Goal: Task Accomplishment & Management: Complete application form

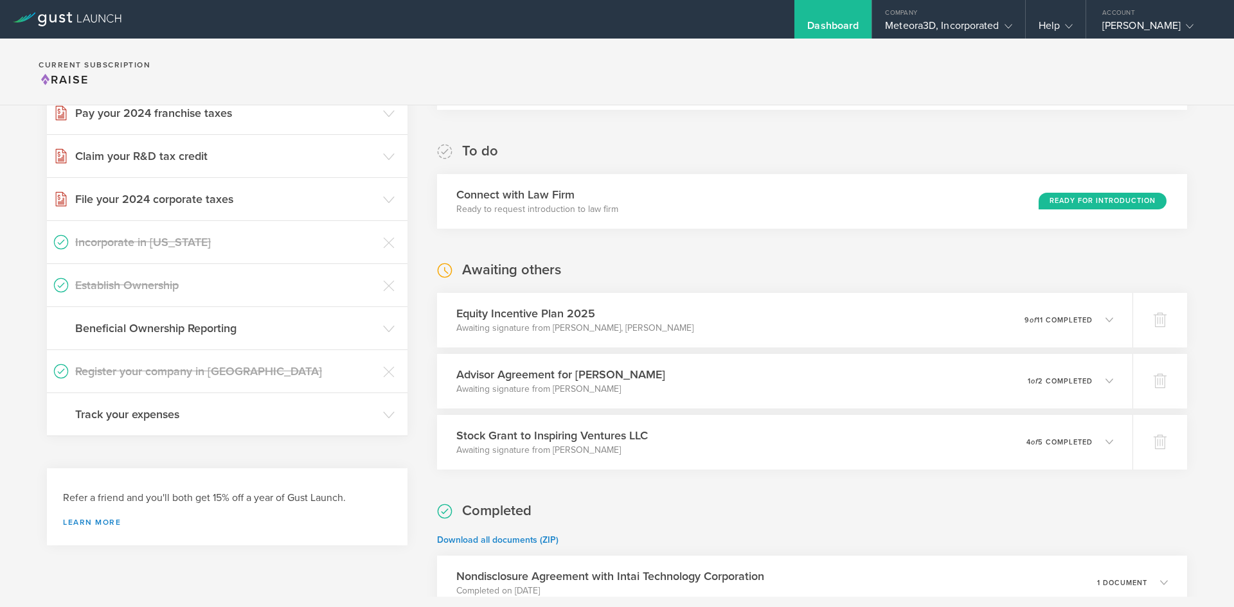
scroll to position [111, 0]
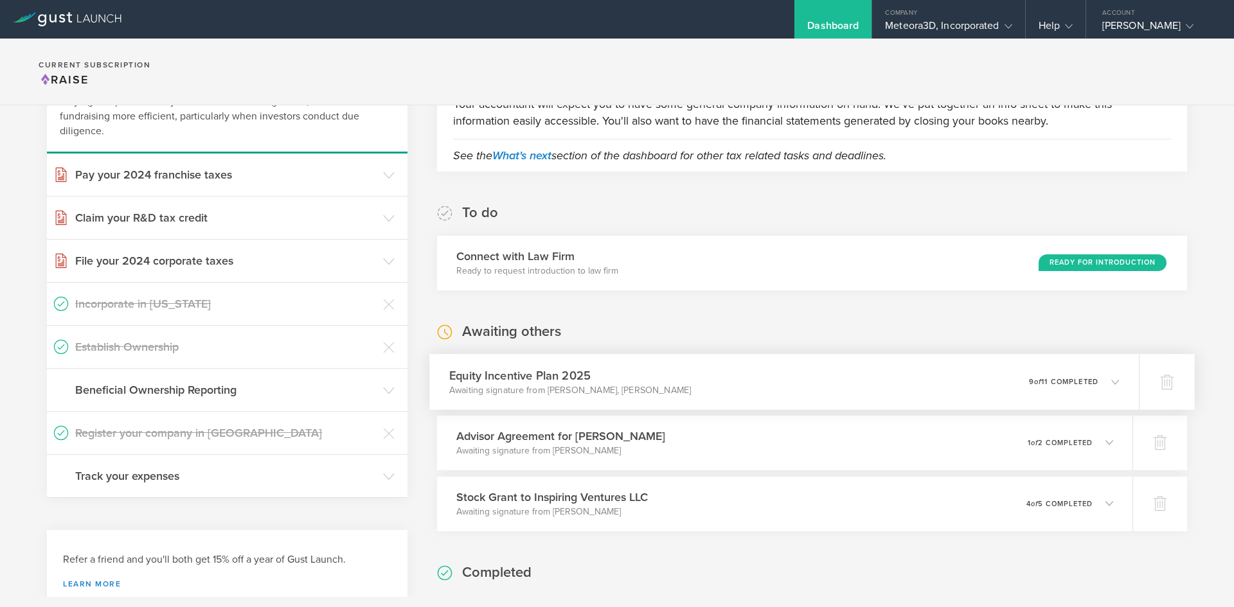
click at [1059, 373] on div "0 undeliverable 9 of 11 completed" at bounding box center [1074, 382] width 91 height 22
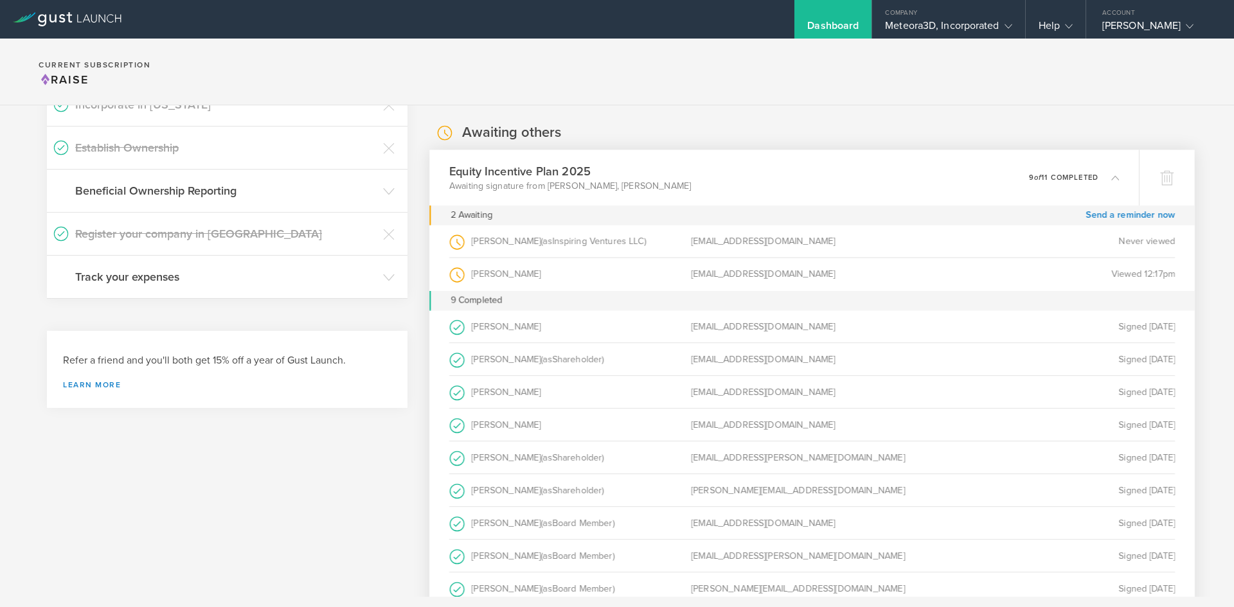
scroll to position [316, 0]
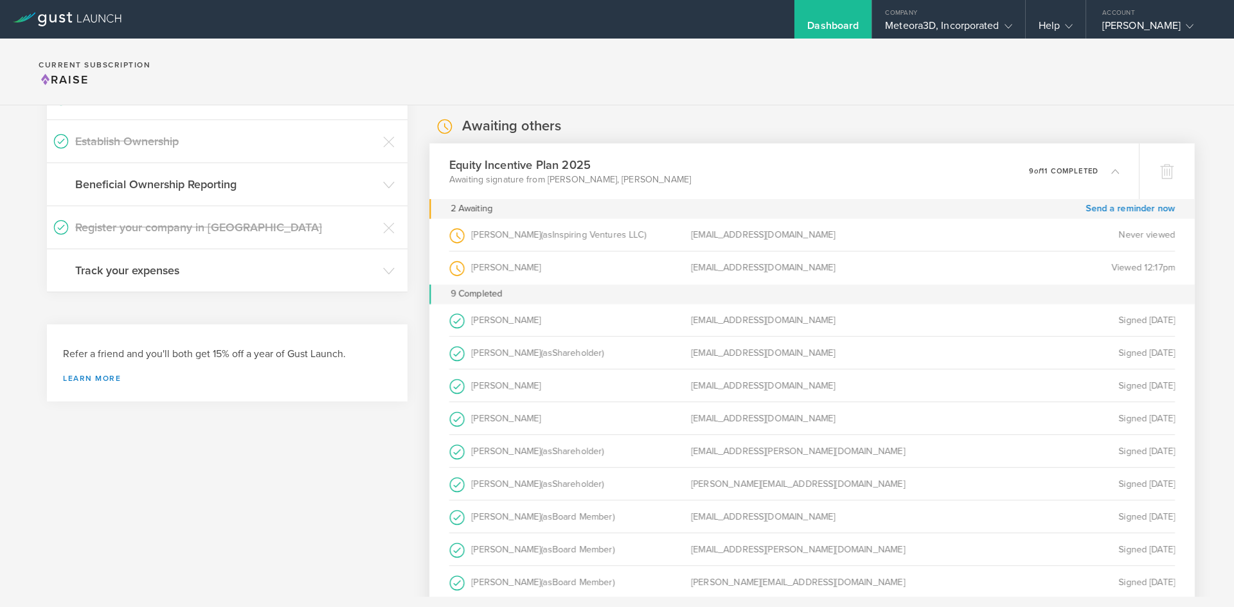
click at [1051, 168] on p "9 of 11 completed" at bounding box center [1063, 170] width 69 height 7
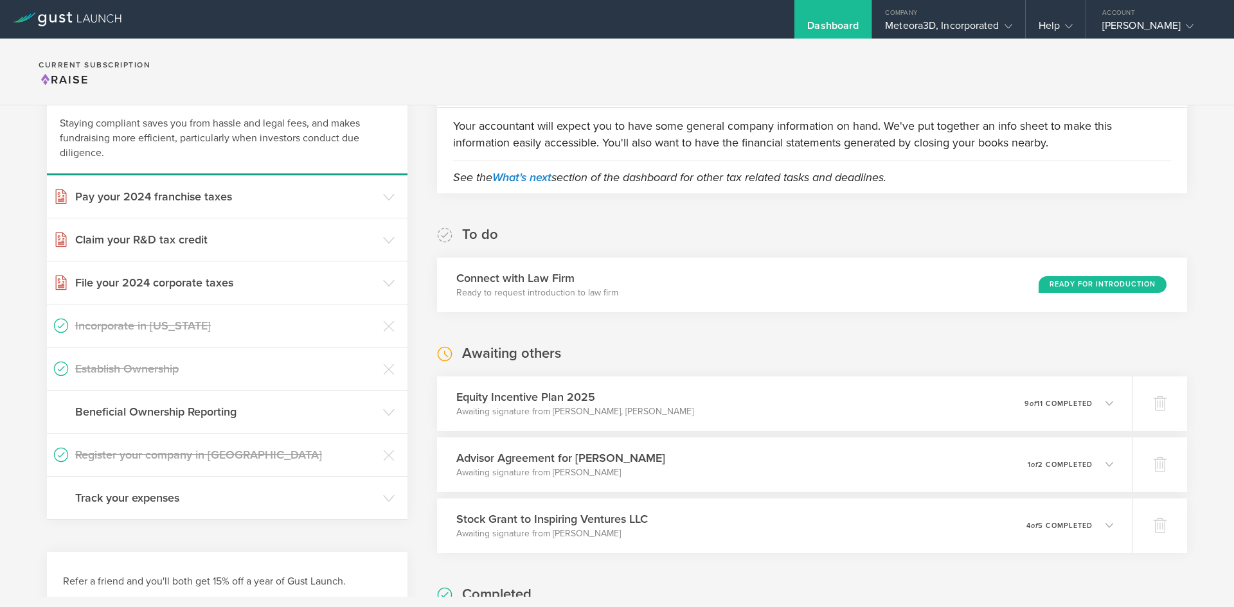
scroll to position [0, 0]
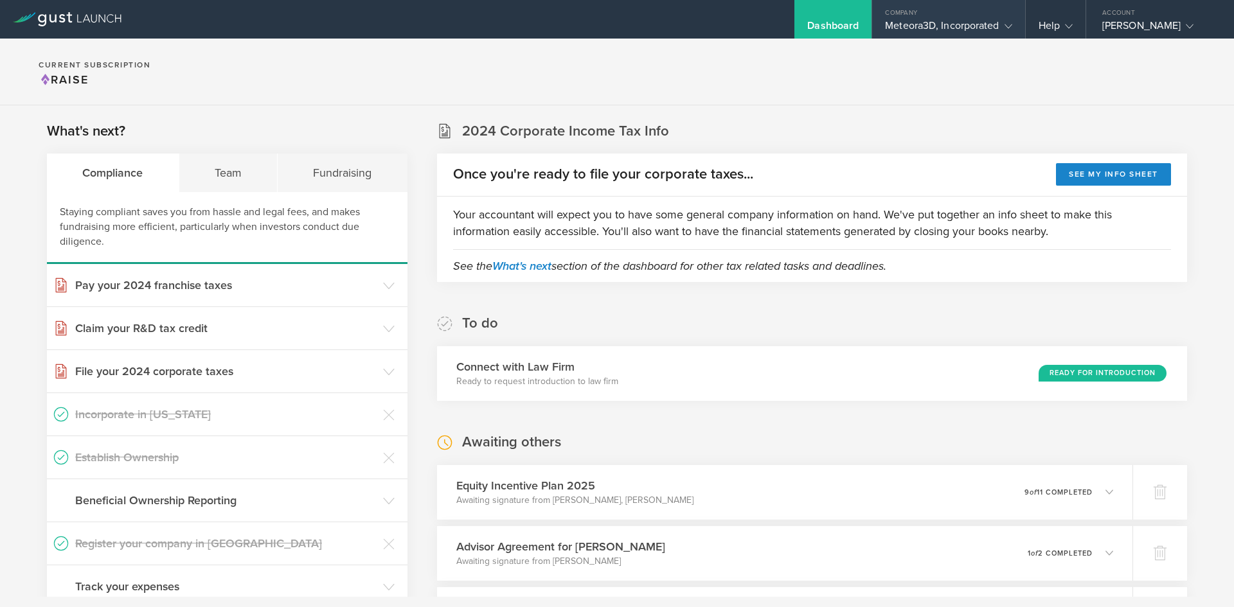
click at [968, 25] on div "Meteora3D, Incorporated" at bounding box center [948, 28] width 127 height 19
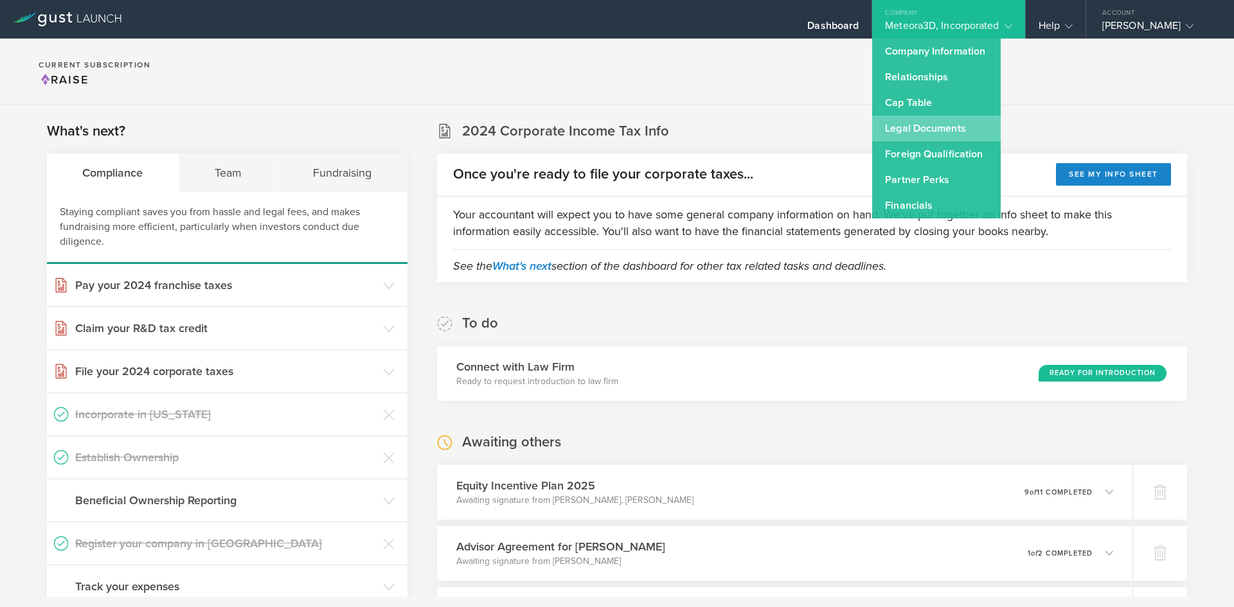
click at [955, 119] on link "Legal Documents" at bounding box center [936, 129] width 129 height 26
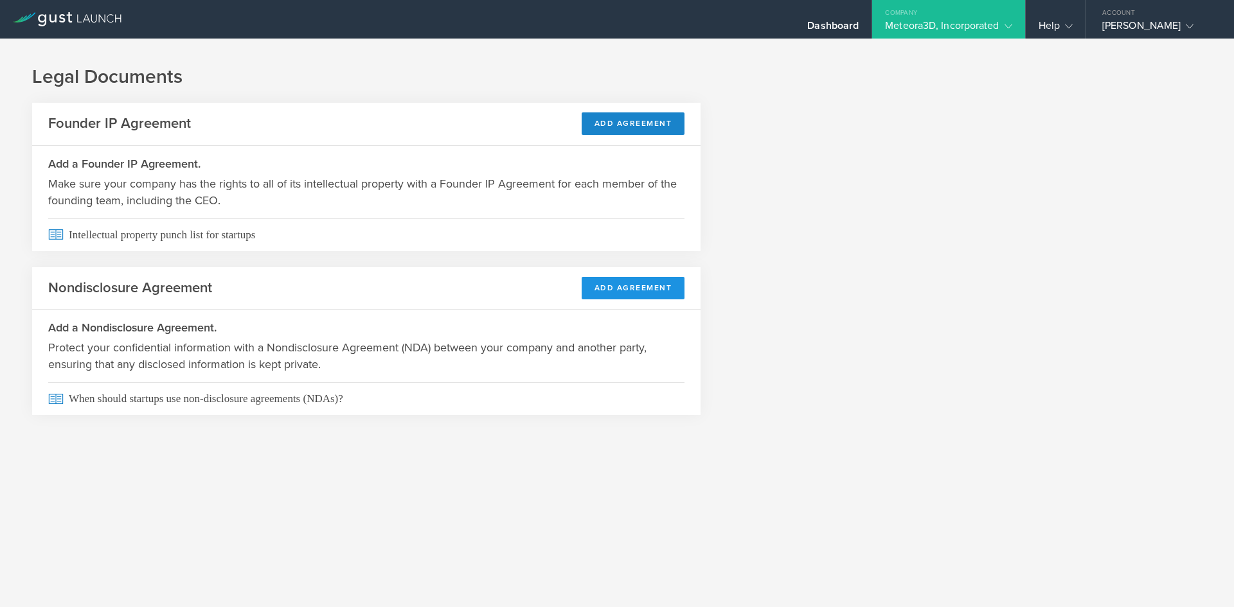
click at [613, 287] on button "Add Agreement" at bounding box center [633, 288] width 103 height 22
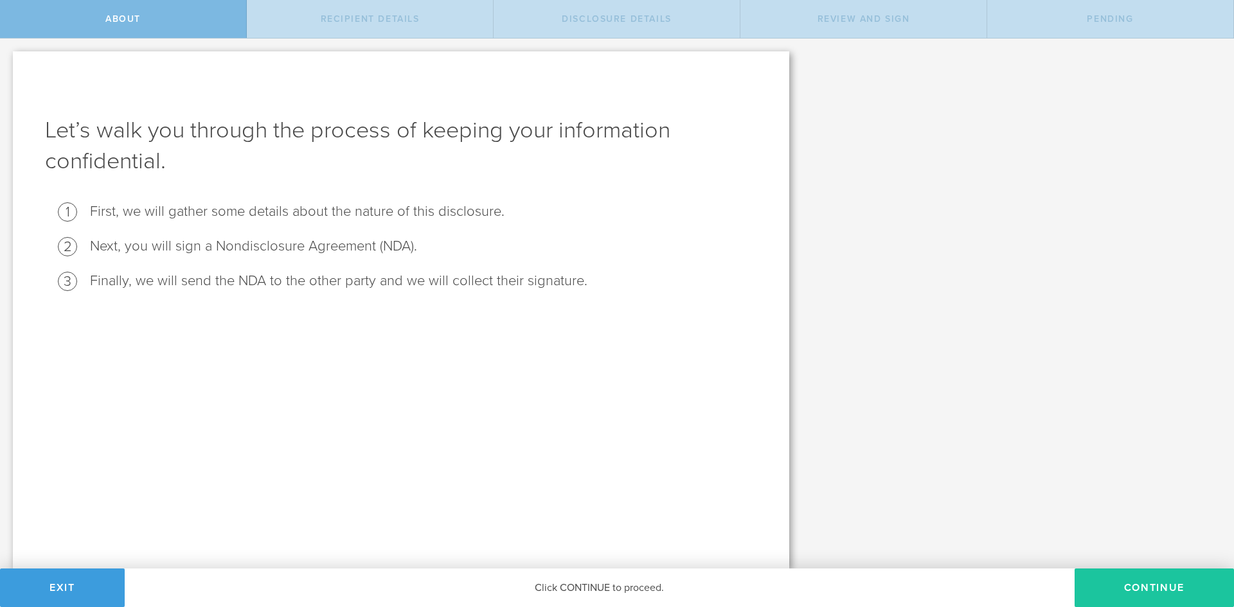
click at [1106, 580] on button "Continue" at bounding box center [1153, 588] width 159 height 39
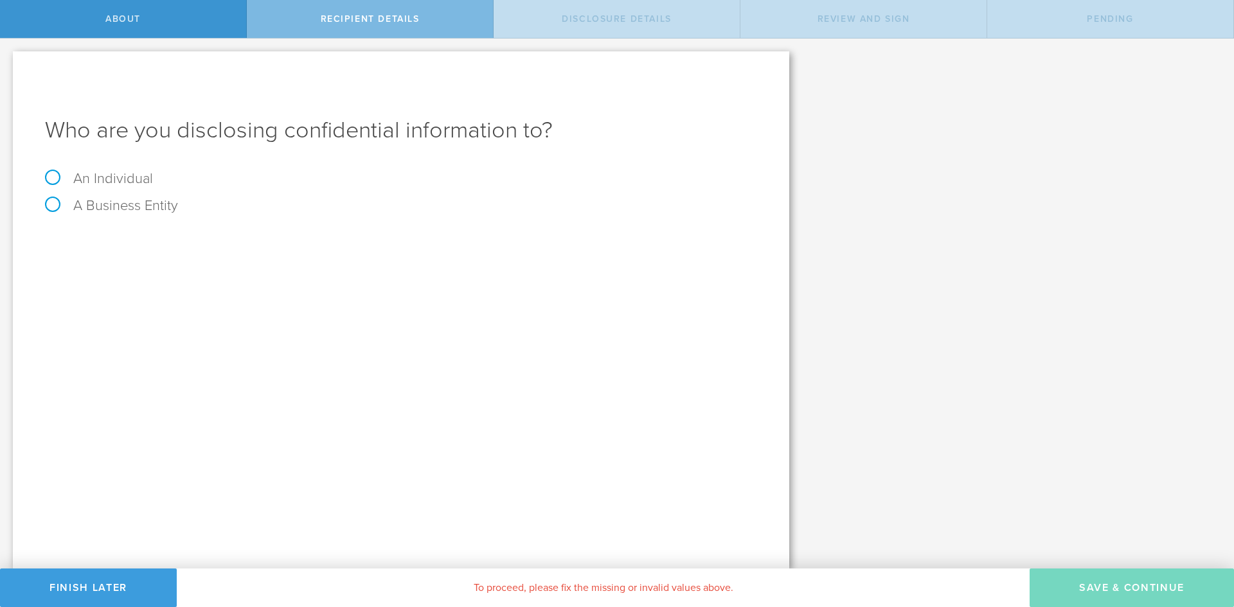
click at [58, 177] on label "An Individual" at bounding box center [99, 178] width 108 height 17
click at [8, 59] on input "An Individual" at bounding box center [4, 49] width 8 height 21
radio input "true"
click at [226, 231] on div "Name The first and last name of the person that you are disclosing confidential…" at bounding box center [401, 239] width 712 height 26
click at [227, 281] on input "email" at bounding box center [445, 285] width 609 height 19
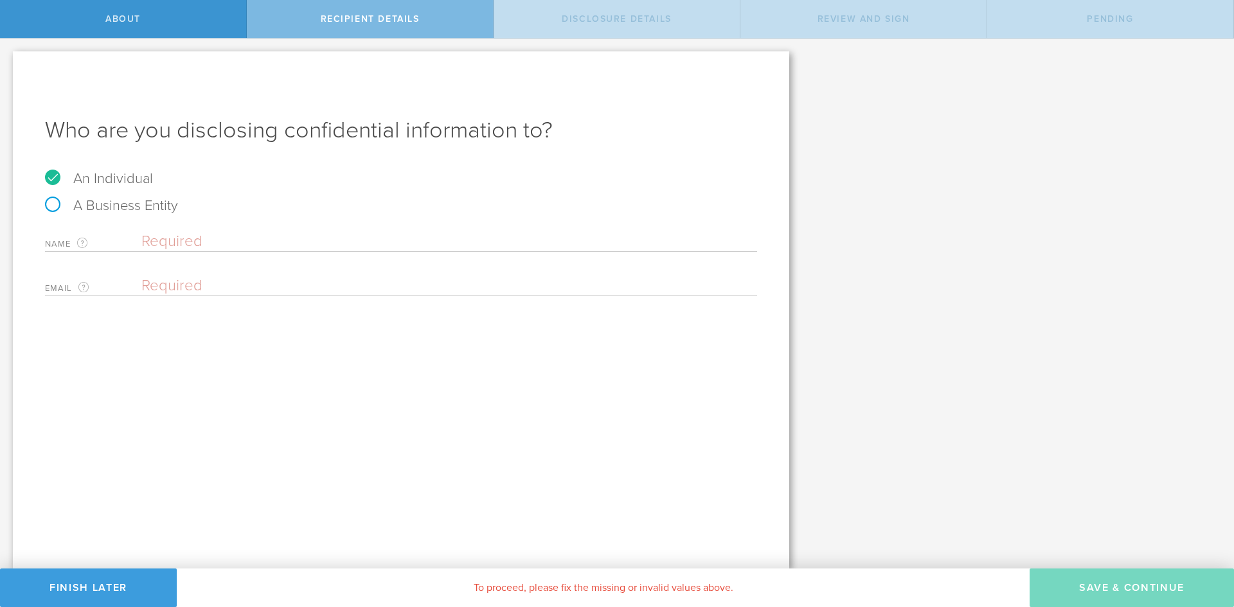
paste input "[DOMAIN_NAME][EMAIL_ADDRESS][DOMAIN_NAME]"
type input "[DOMAIN_NAME][EMAIL_ADDRESS][DOMAIN_NAME]"
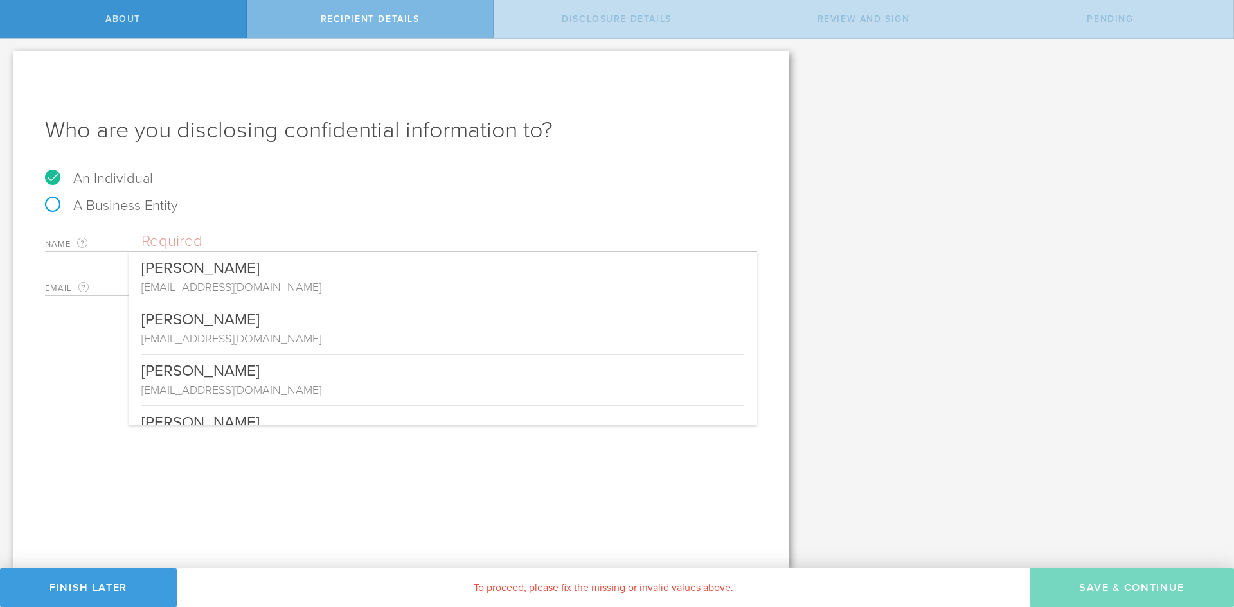
click at [220, 240] on input "text" at bounding box center [449, 241] width 616 height 19
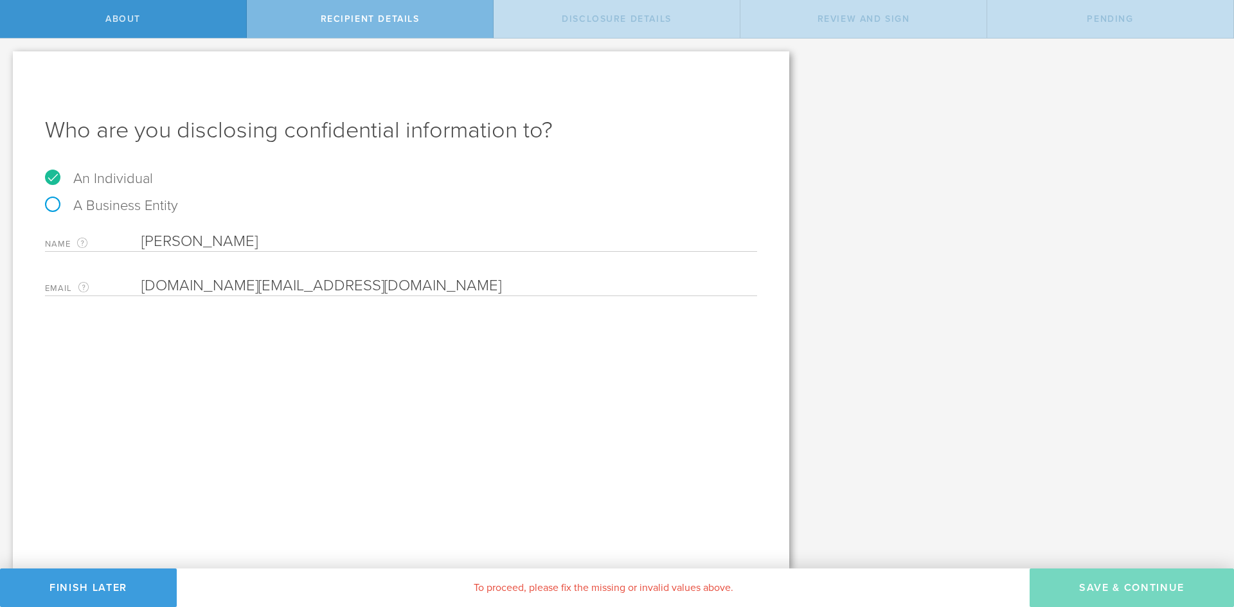
type input "[PERSON_NAME]"
click at [501, 413] on div "Who are you disclosing confidential information to? An Individual A Business En…" at bounding box center [401, 309] width 776 height 517
click at [248, 282] on input "email" at bounding box center [445, 285] width 609 height 19
paste input "[DOMAIN_NAME][EMAIL_ADDRESS][DOMAIN_NAME]"
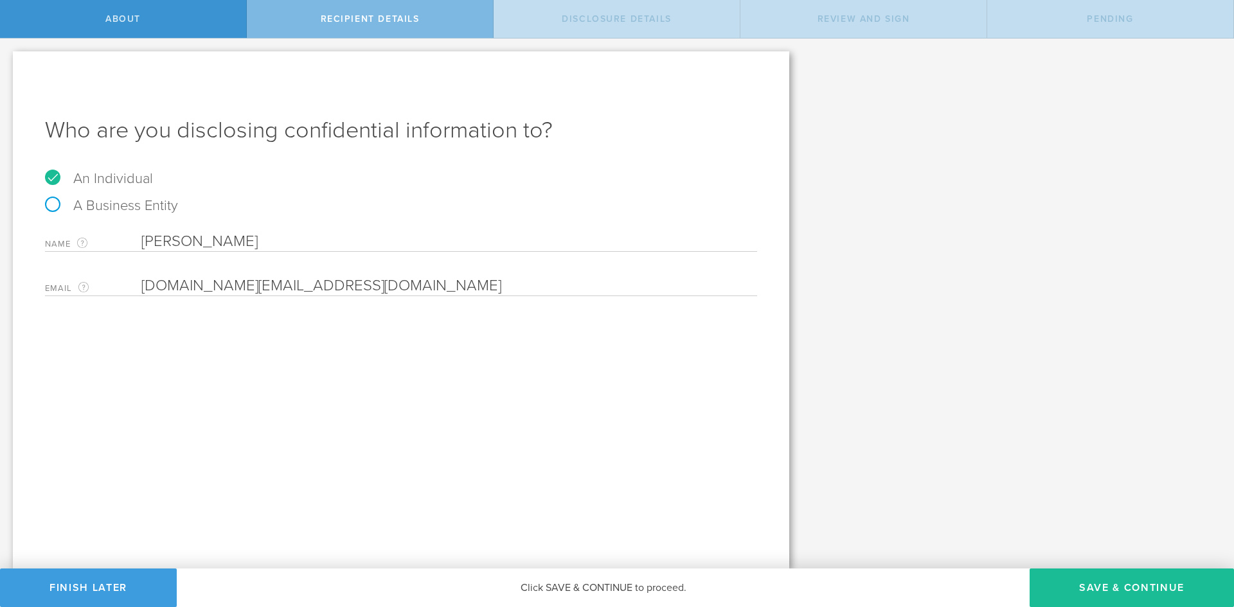
type input "[DOMAIN_NAME][EMAIL_ADDRESS][DOMAIN_NAME]"
click at [475, 374] on div "Who are you disclosing confidential information to? An Individual A Business En…" at bounding box center [401, 309] width 776 height 517
click at [1124, 574] on button "Save & Continue" at bounding box center [1131, 588] width 204 height 39
select select "string:5 years"
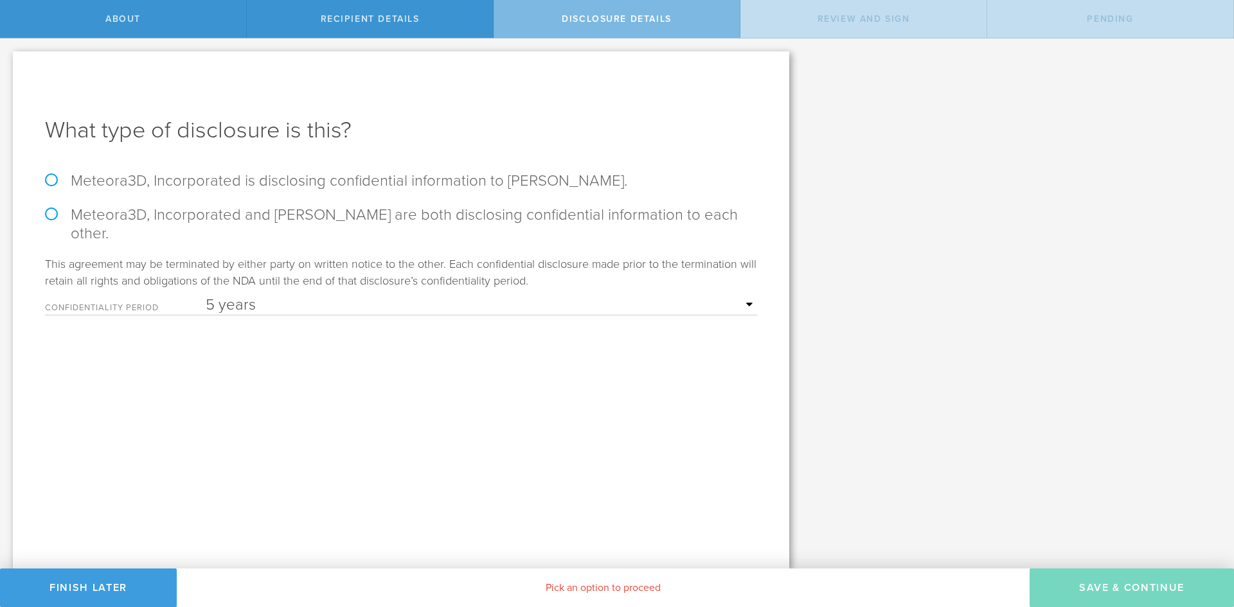
click at [45, 209] on label "Meteora3D, Incorporated and [PERSON_NAME] are both disclosing confidential info…" at bounding box center [401, 224] width 712 height 37
click at [8, 66] on input "Meteora3D, Incorporated and [PERSON_NAME] are both disclosing confidential info…" at bounding box center [4, 52] width 8 height 27
radio input "true"
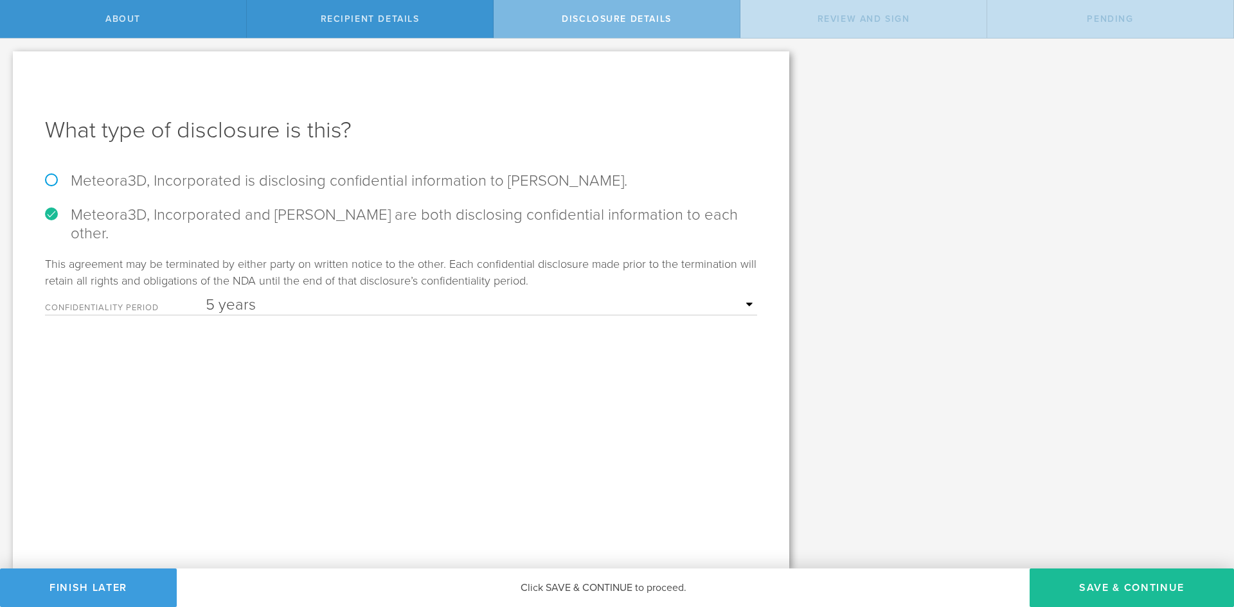
click at [386, 296] on select "1 year 2 years 3 years 4 years 5 years" at bounding box center [481, 305] width 551 height 19
select select "string:3 years"
click at [206, 296] on select "1 year 2 years 3 years 4 years 5 years" at bounding box center [481, 305] width 551 height 19
click at [1107, 569] on button "Save & Continue" at bounding box center [1131, 588] width 204 height 39
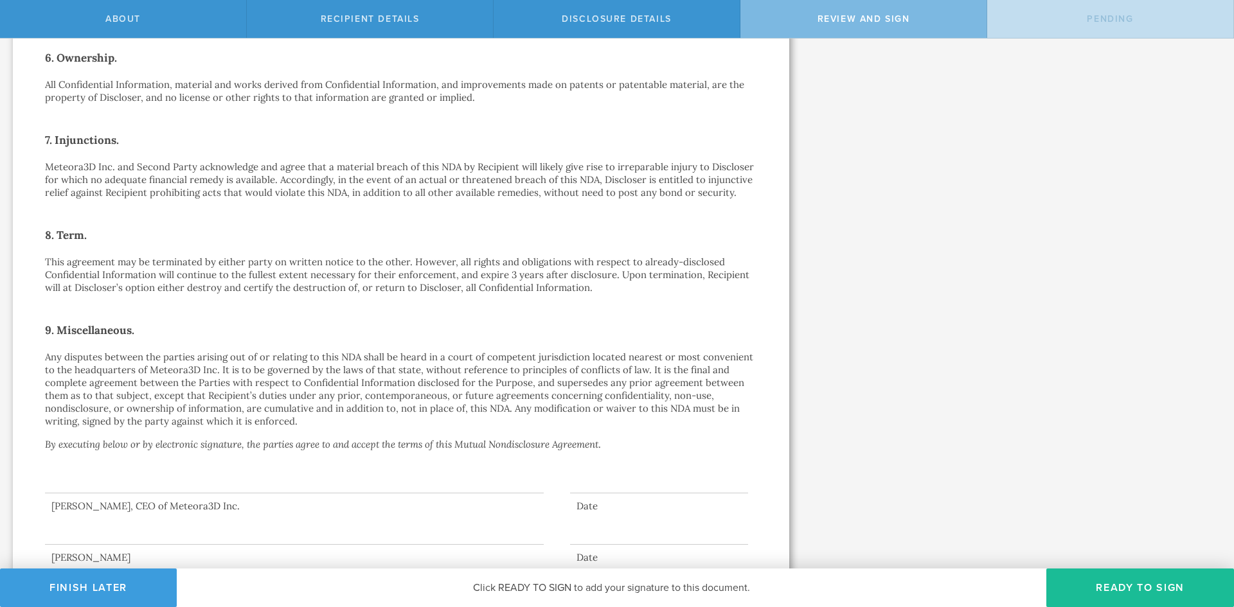
scroll to position [767, 0]
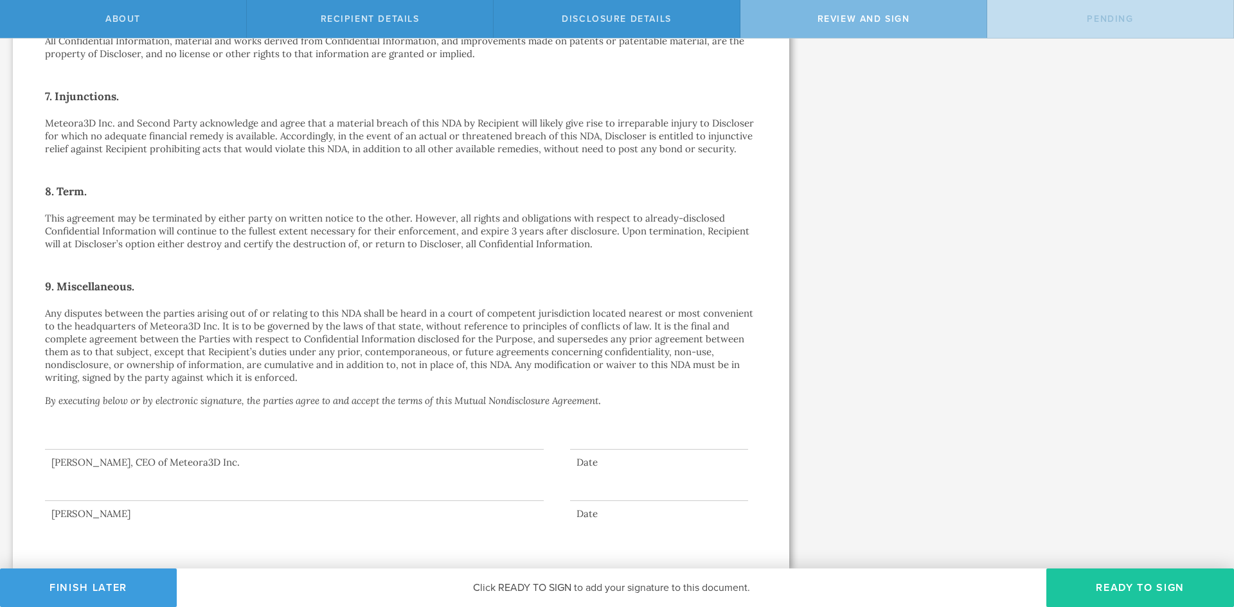
click at [1139, 587] on button "Ready to Sign" at bounding box center [1140, 588] width 188 height 39
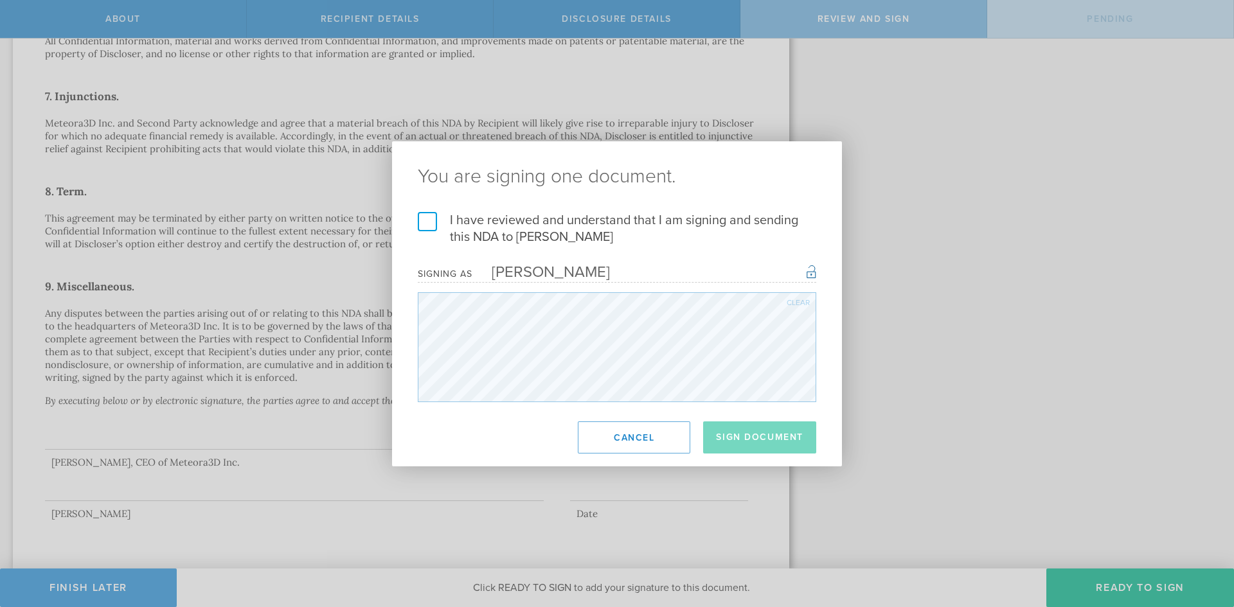
click at [429, 227] on label "I have reviewed and understand that I am signing and sending this NDA to [PERSO…" at bounding box center [617, 228] width 398 height 33
click at [0, 0] on input "I have reviewed and understand that I am signing and sending this NDA to [PERSO…" at bounding box center [0, 0] width 0 height 0
click at [734, 437] on button "Sign Document" at bounding box center [759, 438] width 113 height 32
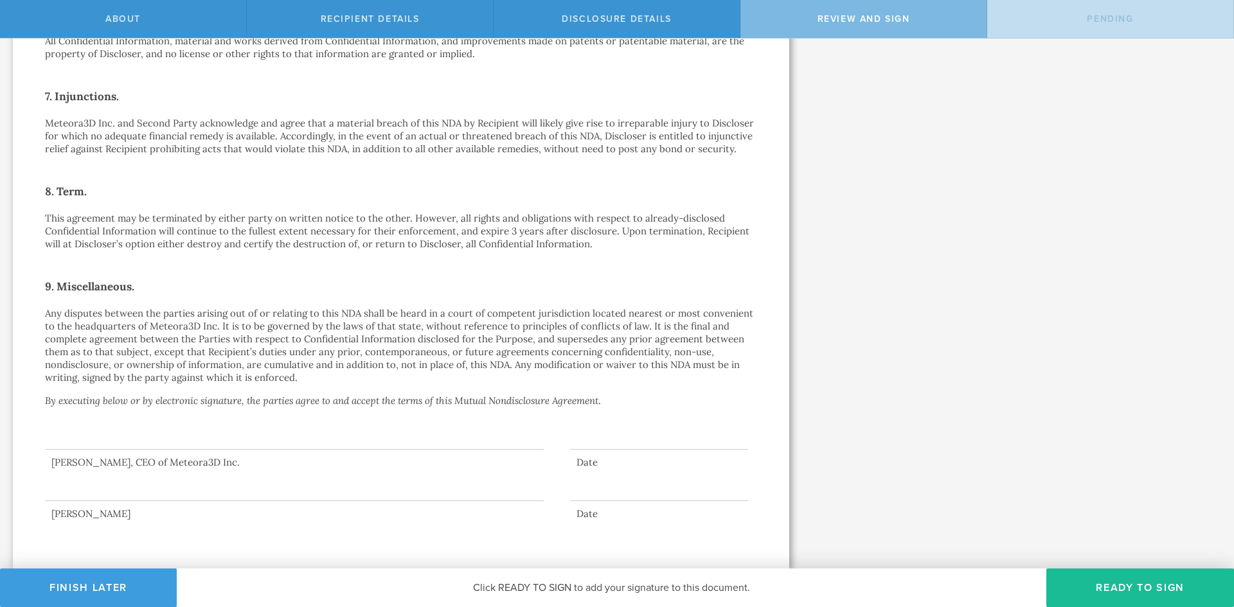
scroll to position [0, 0]
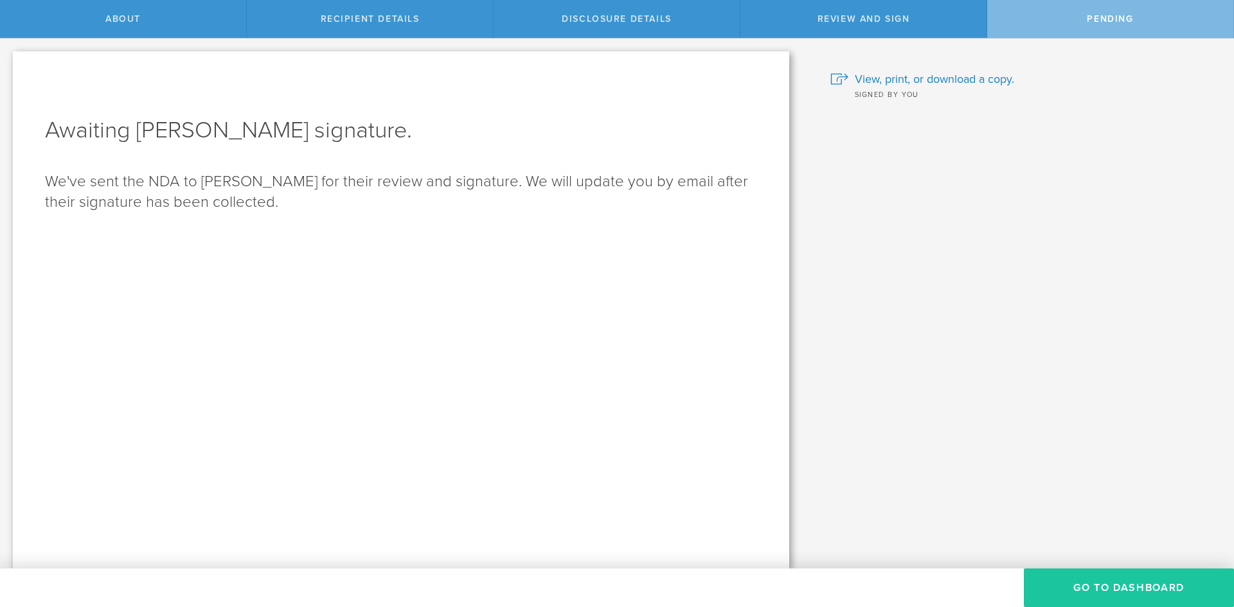
click at [1115, 581] on button "Go to dashboard" at bounding box center [1129, 588] width 210 height 39
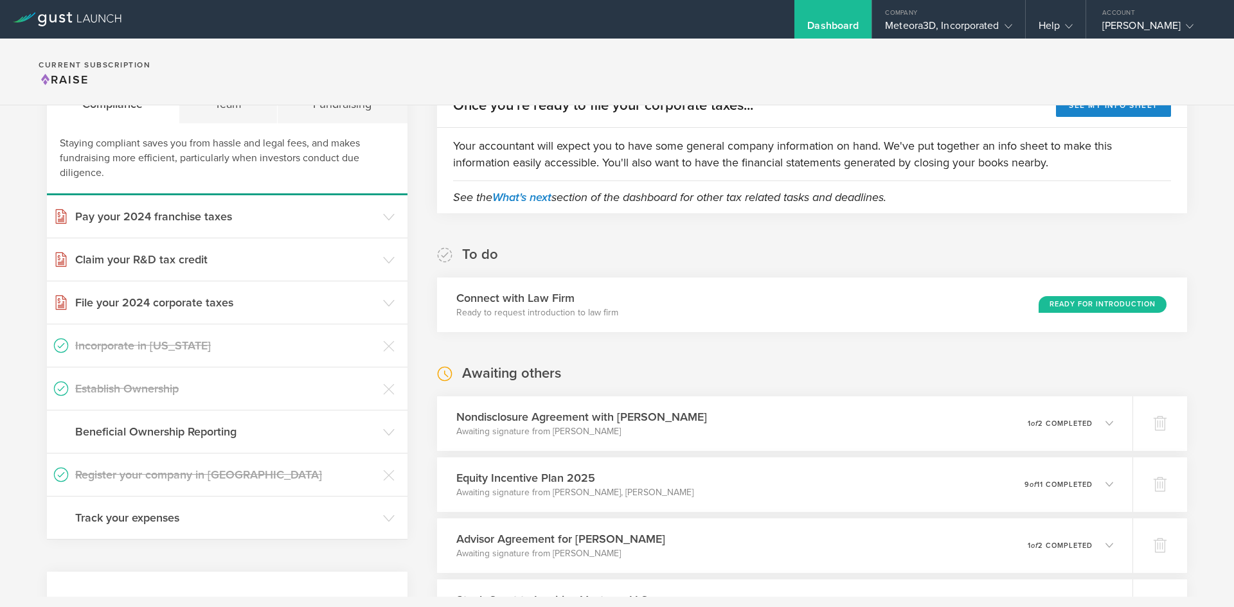
scroll to position [87, 0]
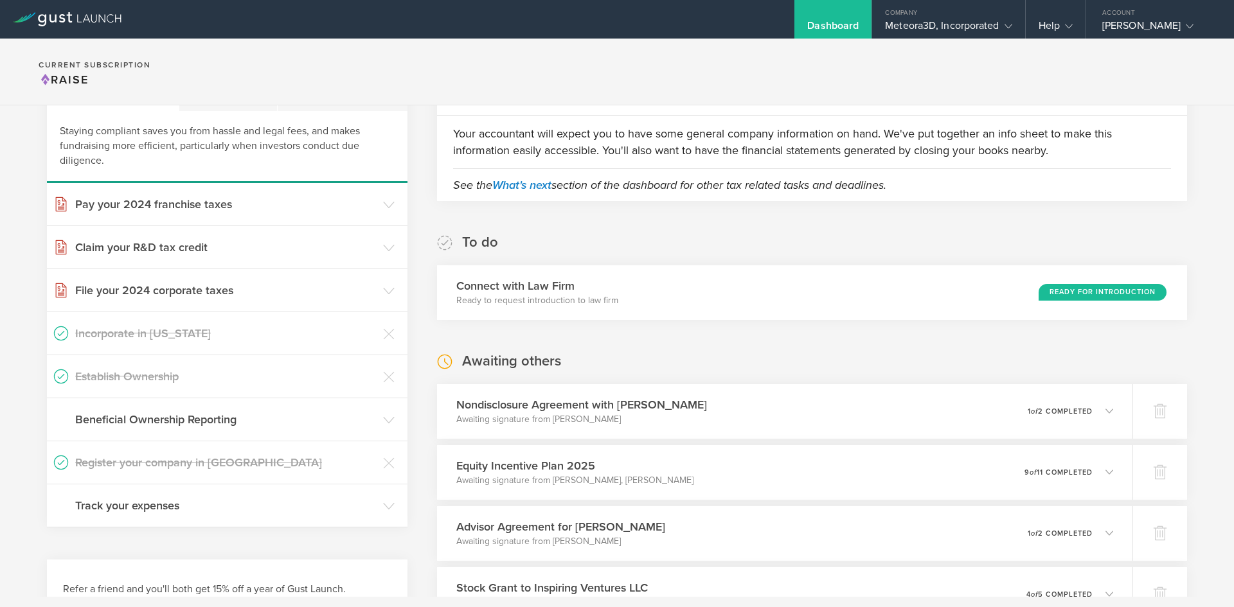
scroll to position [87, 0]
